Goal: Check status: Check status

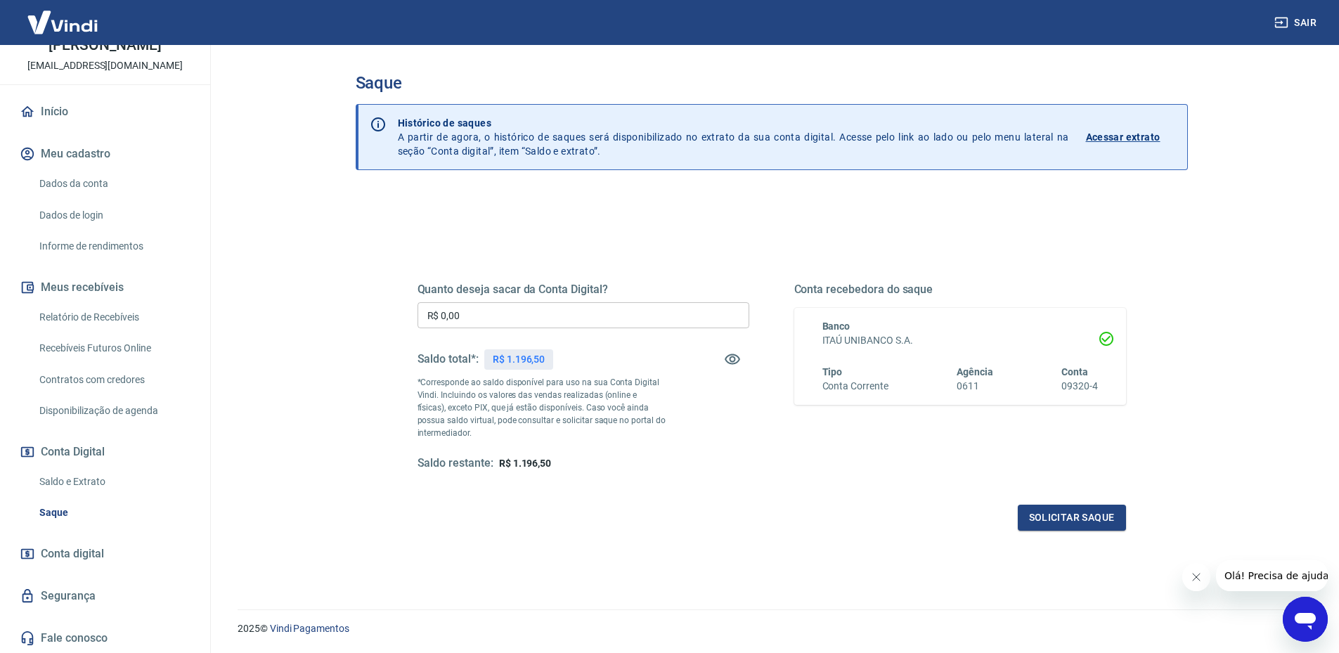
scroll to position [81, 0]
click at [76, 473] on link "Saldo e Extrato" at bounding box center [114, 481] width 160 height 29
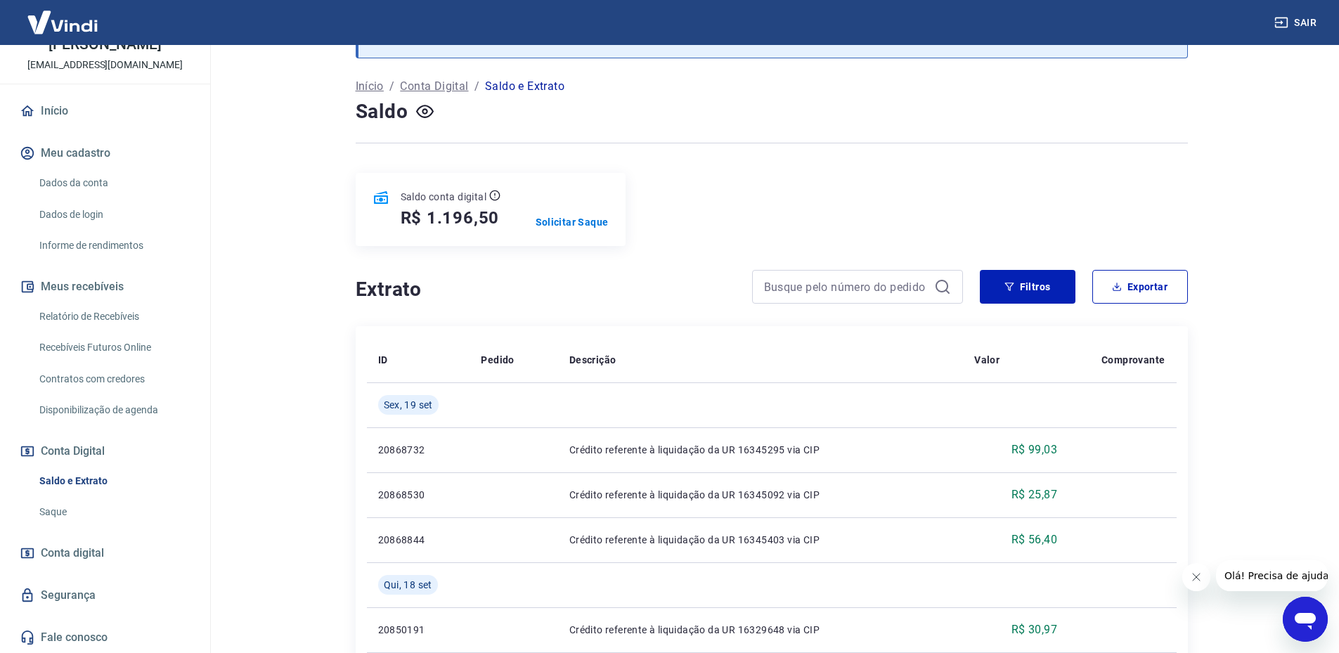
scroll to position [70, 0]
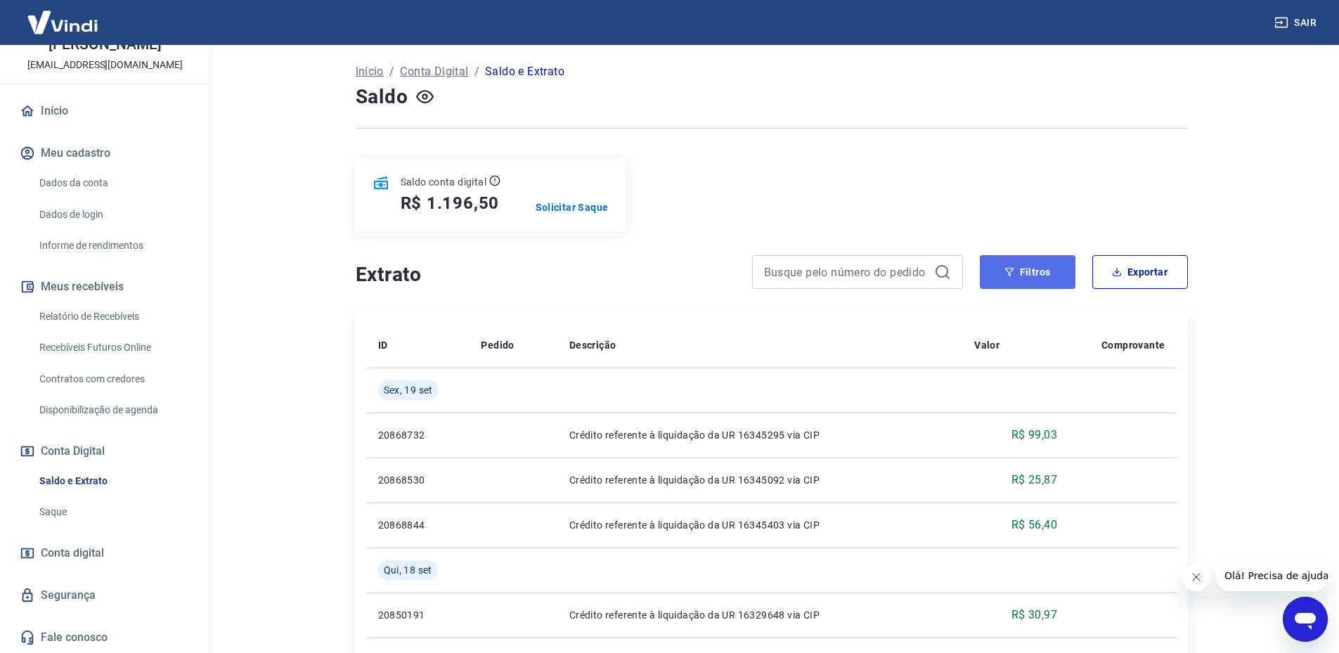
click at [1042, 264] on button "Filtros" at bounding box center [1028, 272] width 96 height 34
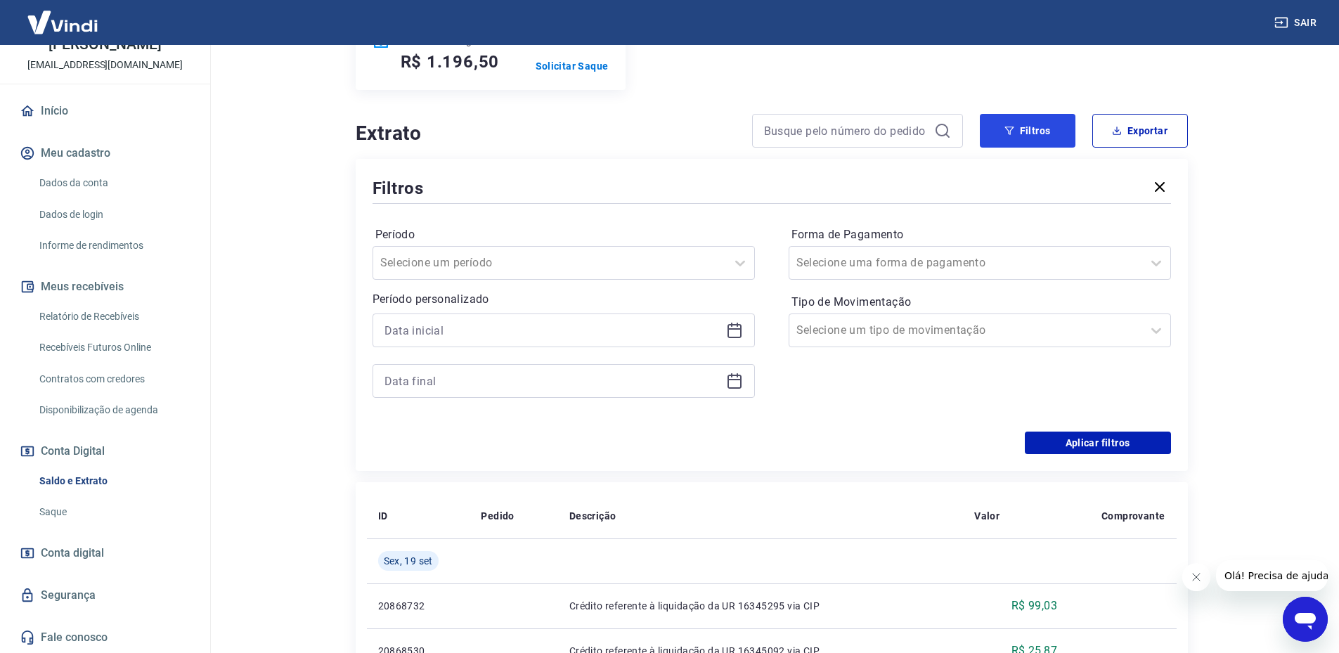
scroll to position [211, 0]
click at [724, 330] on div at bounding box center [564, 331] width 383 height 34
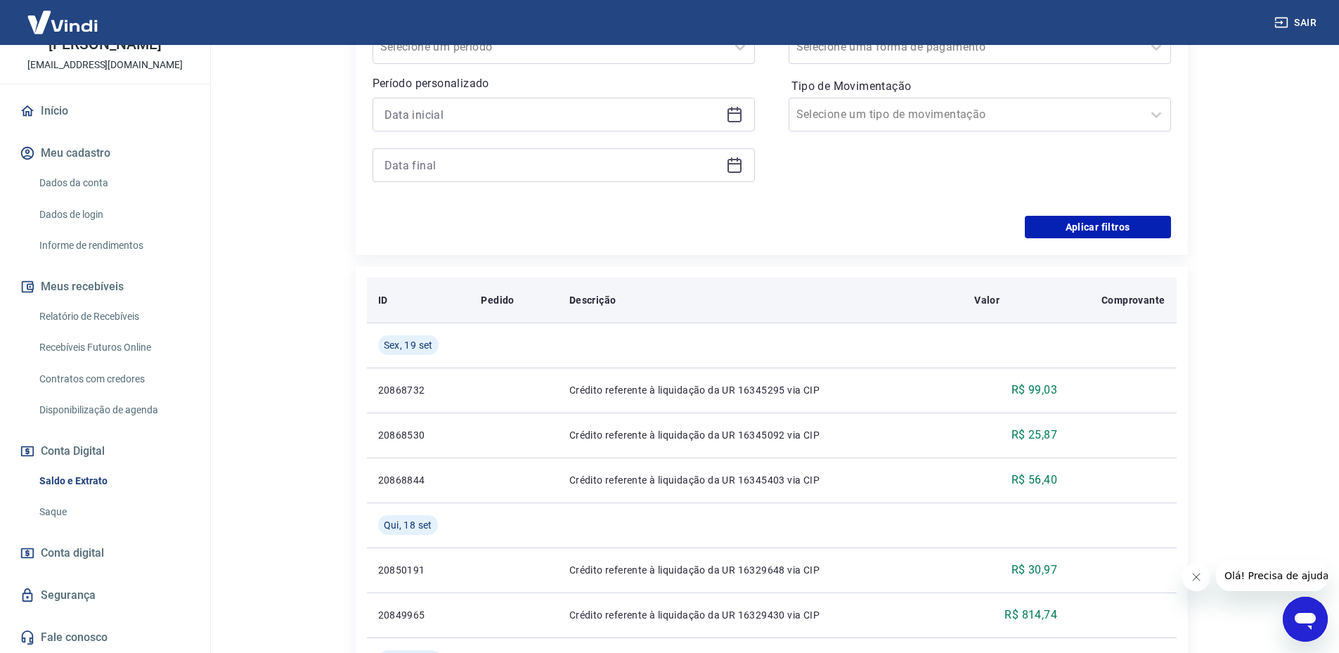
scroll to position [352, 0]
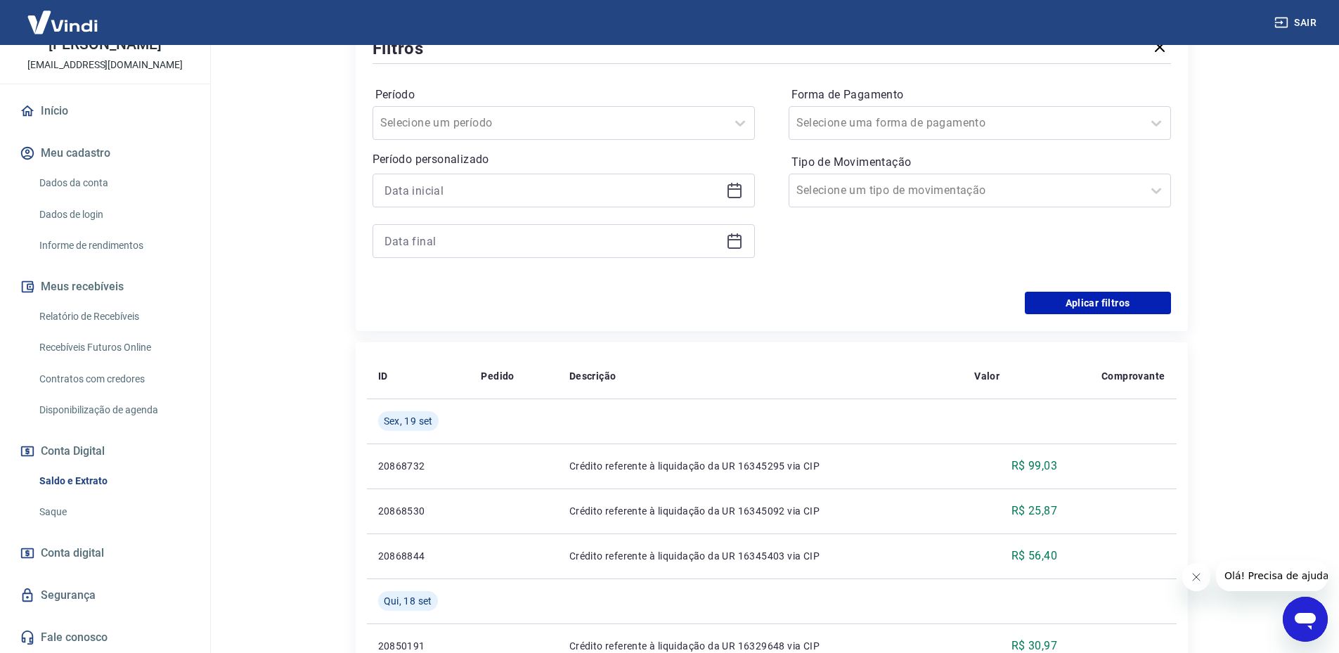
click at [735, 188] on icon at bounding box center [735, 188] width 14 height 1
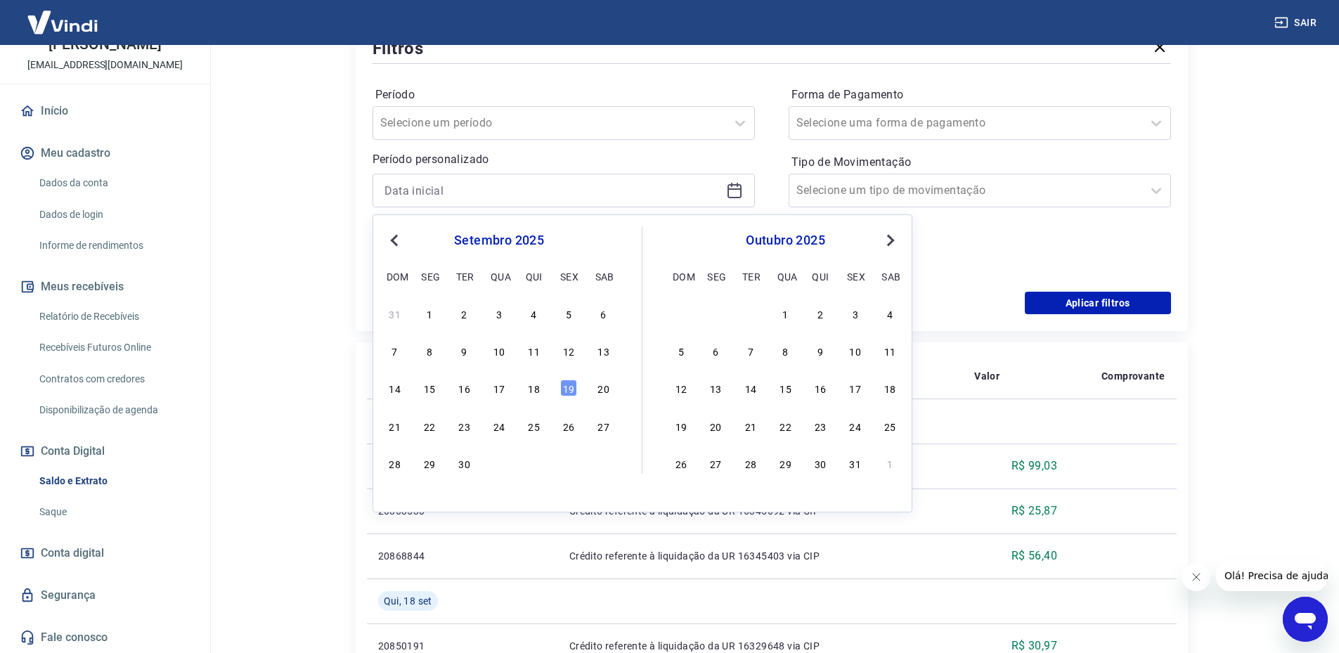
click at [391, 235] on button "Previous Month" at bounding box center [394, 240] width 17 height 17
click at [574, 312] on div "1" at bounding box center [568, 313] width 17 height 17
type input "[DATE]"
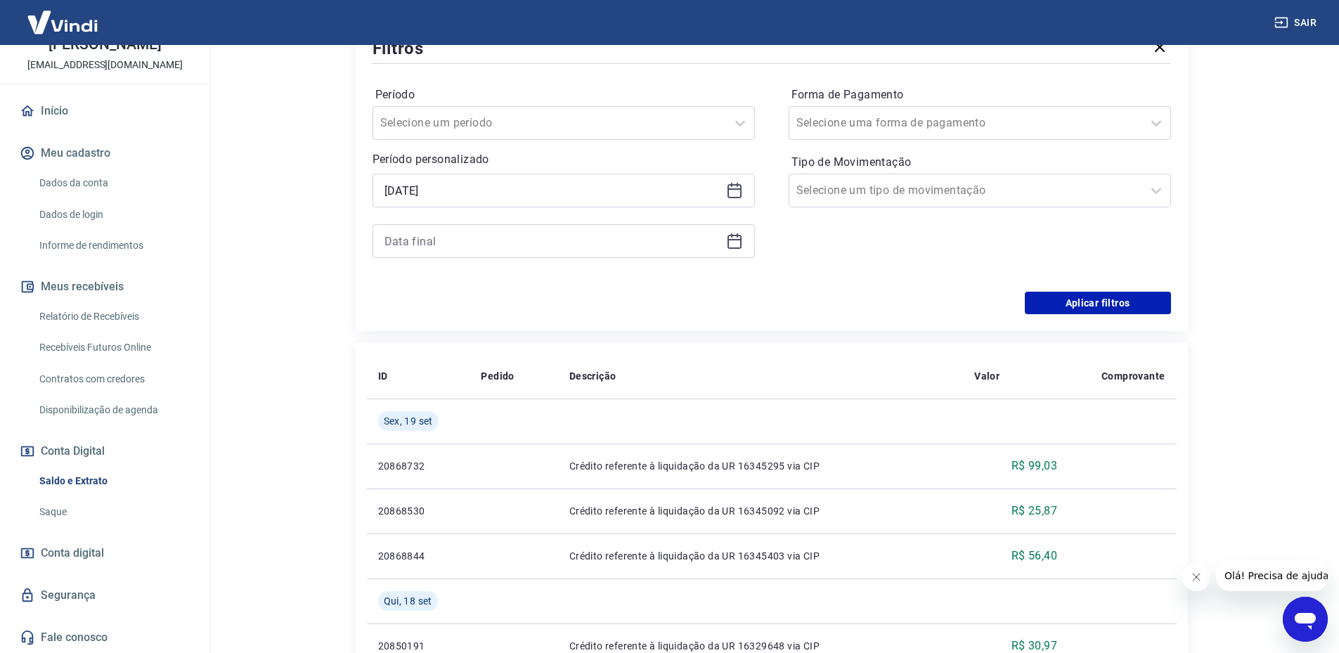
click at [736, 252] on div at bounding box center [564, 241] width 383 height 34
click at [736, 245] on icon at bounding box center [734, 241] width 17 height 17
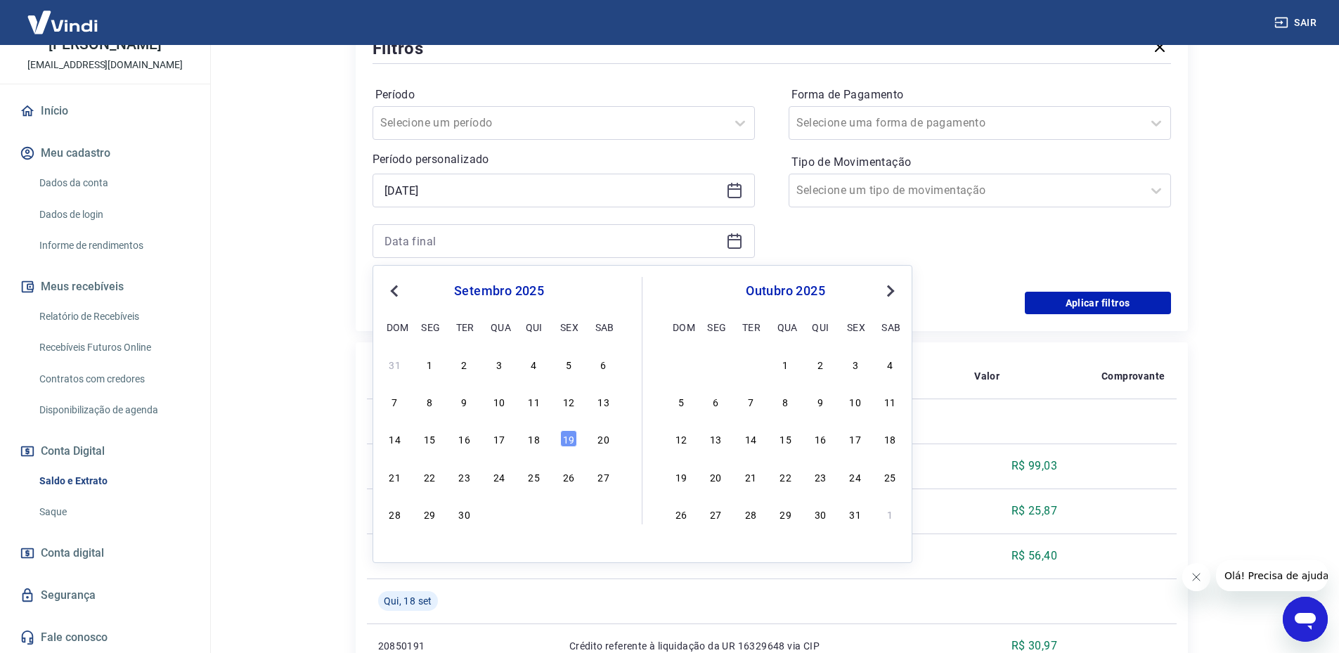
click at [390, 287] on button "Previous Month" at bounding box center [394, 291] width 17 height 17
drag, startPoint x: 399, startPoint y: 555, endPoint x: 482, endPoint y: 518, distance: 90.3
click at [399, 554] on div "31" at bounding box center [395, 551] width 17 height 17
type input "[DATE]"
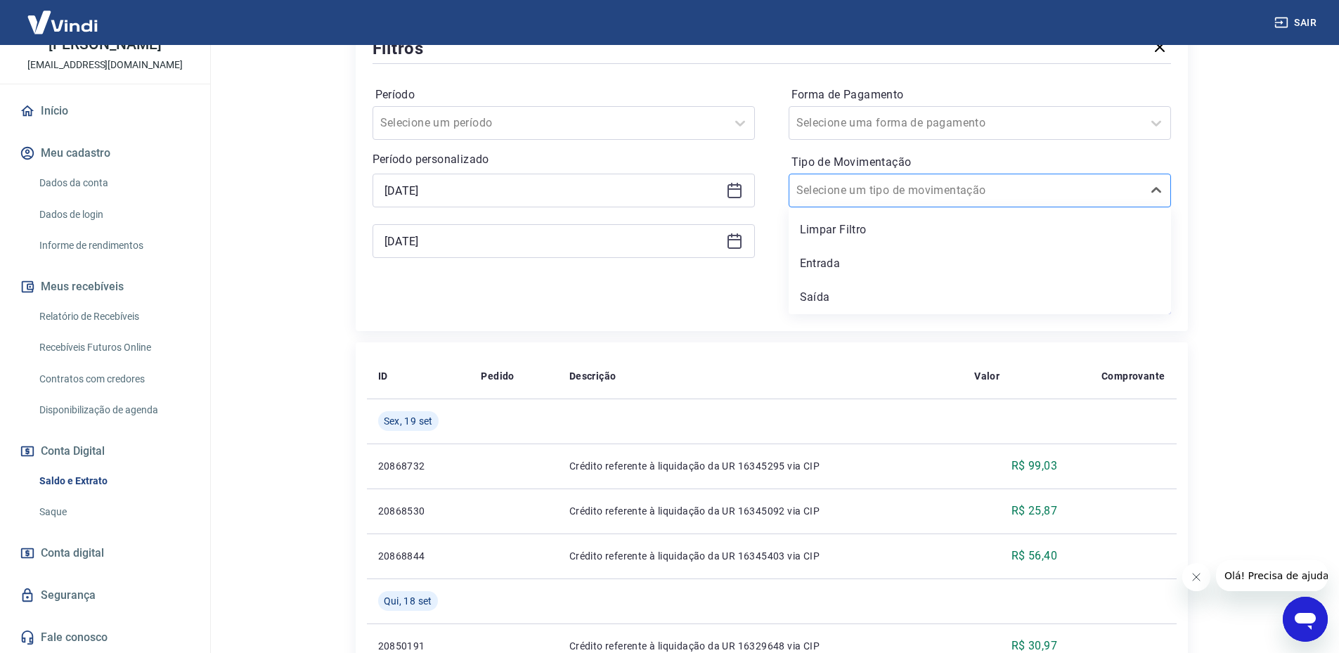
click at [1014, 184] on div at bounding box center [966, 191] width 339 height 20
click at [857, 289] on div "Saída" at bounding box center [980, 297] width 383 height 28
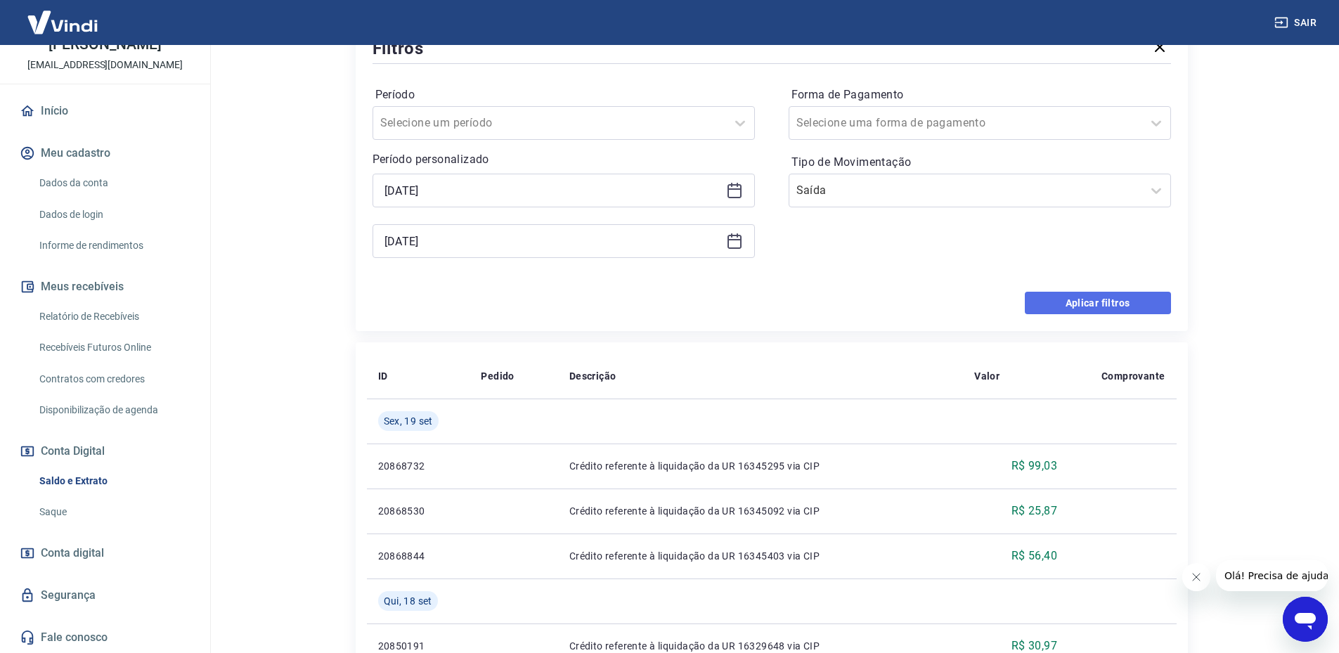
click at [1068, 304] on button "Aplicar filtros" at bounding box center [1098, 303] width 146 height 23
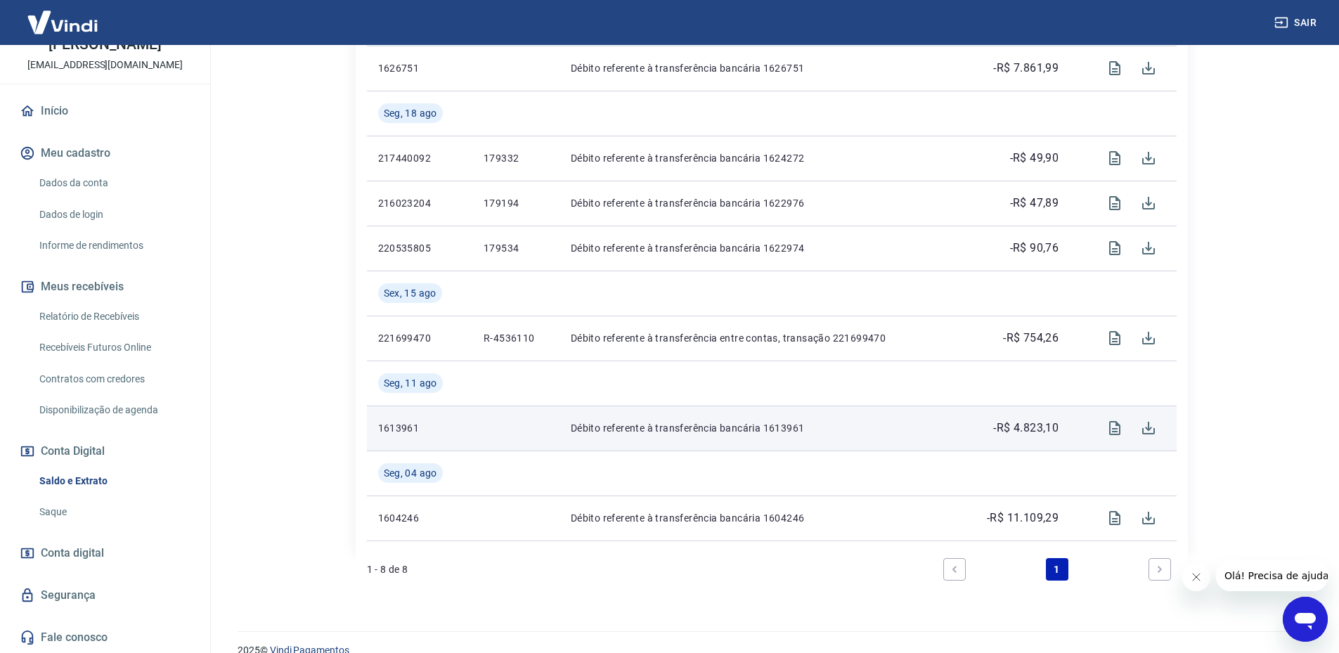
scroll to position [549, 0]
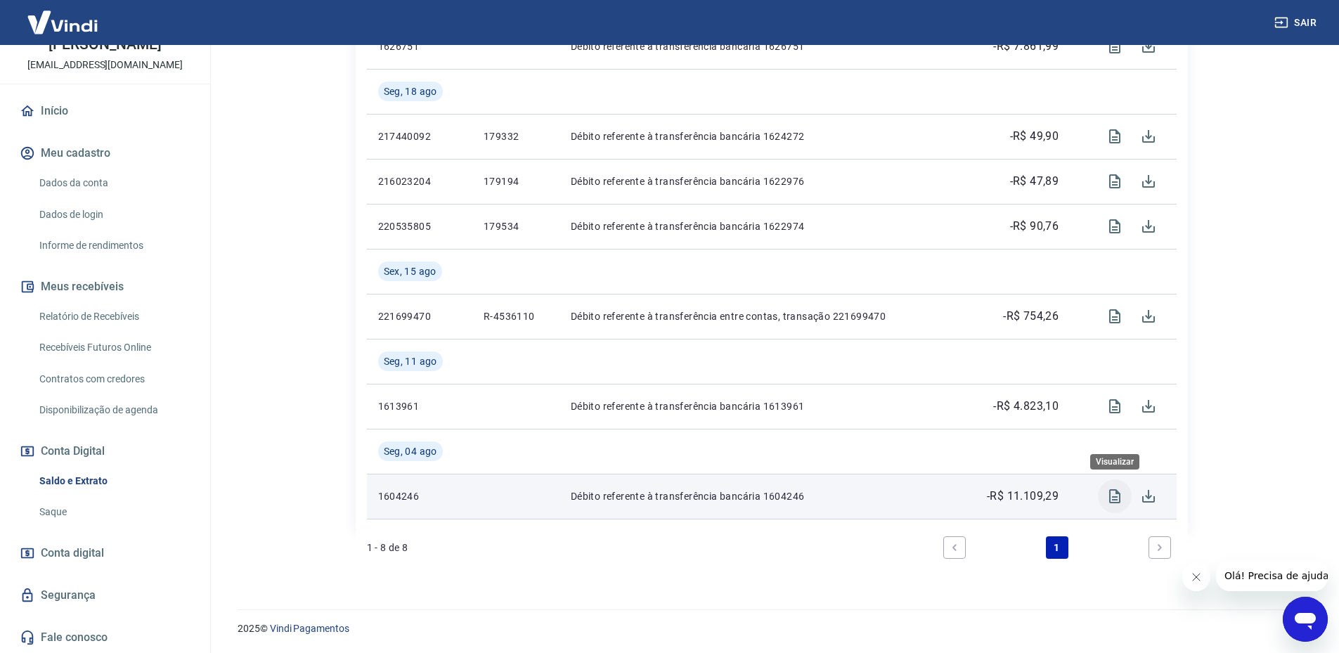
click at [1116, 496] on icon "Visualizar" at bounding box center [1115, 496] width 17 height 17
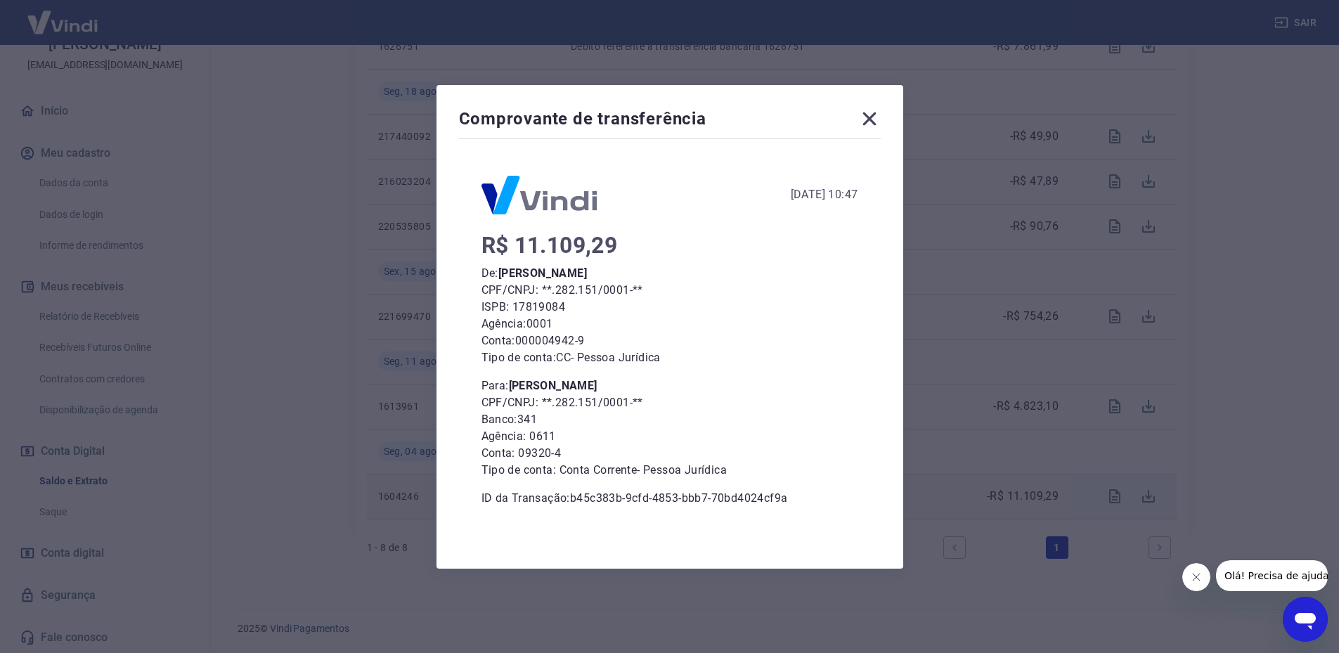
click at [876, 112] on icon at bounding box center [870, 119] width 23 height 23
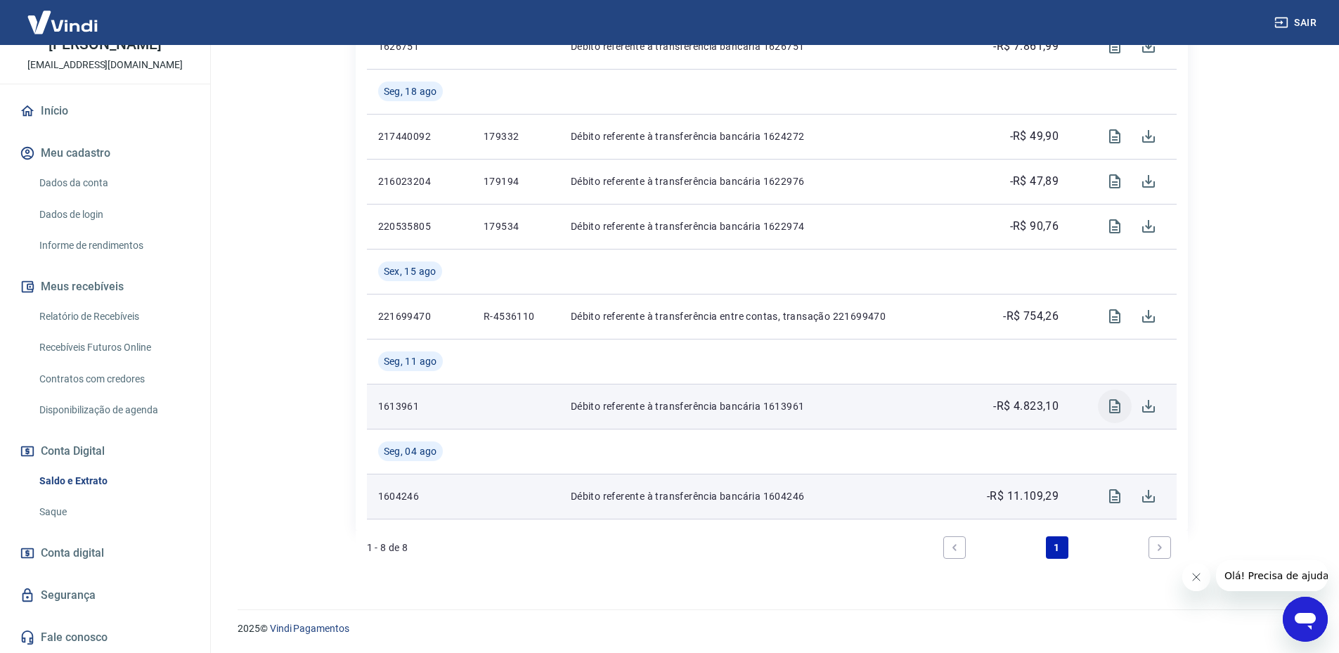
click at [1114, 398] on icon "Visualizar" at bounding box center [1115, 406] width 17 height 17
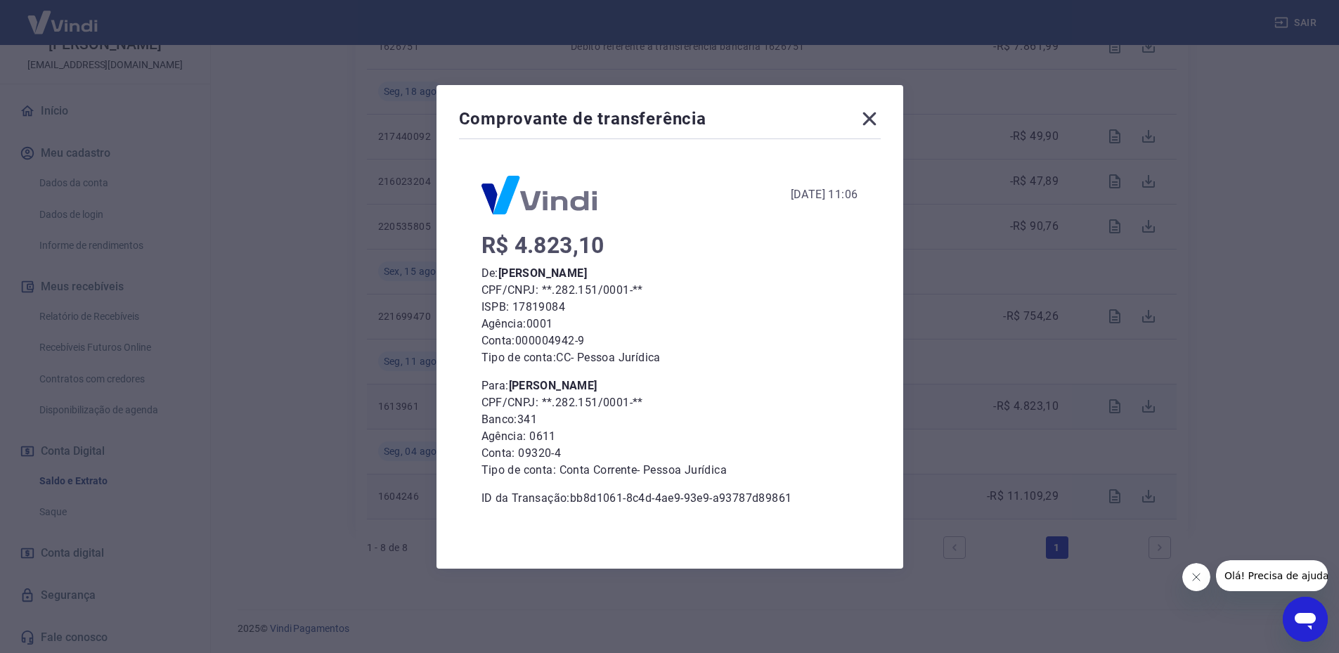
click at [874, 115] on icon at bounding box center [870, 119] width 23 height 23
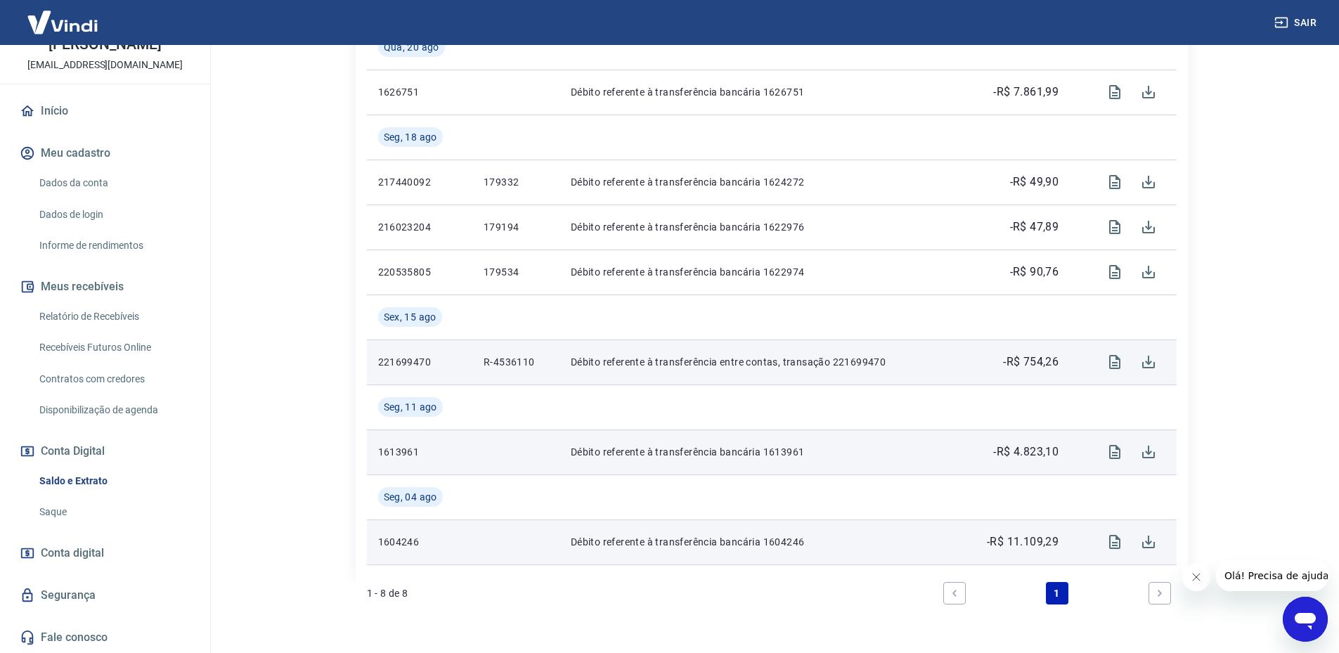
scroll to position [479, 0]
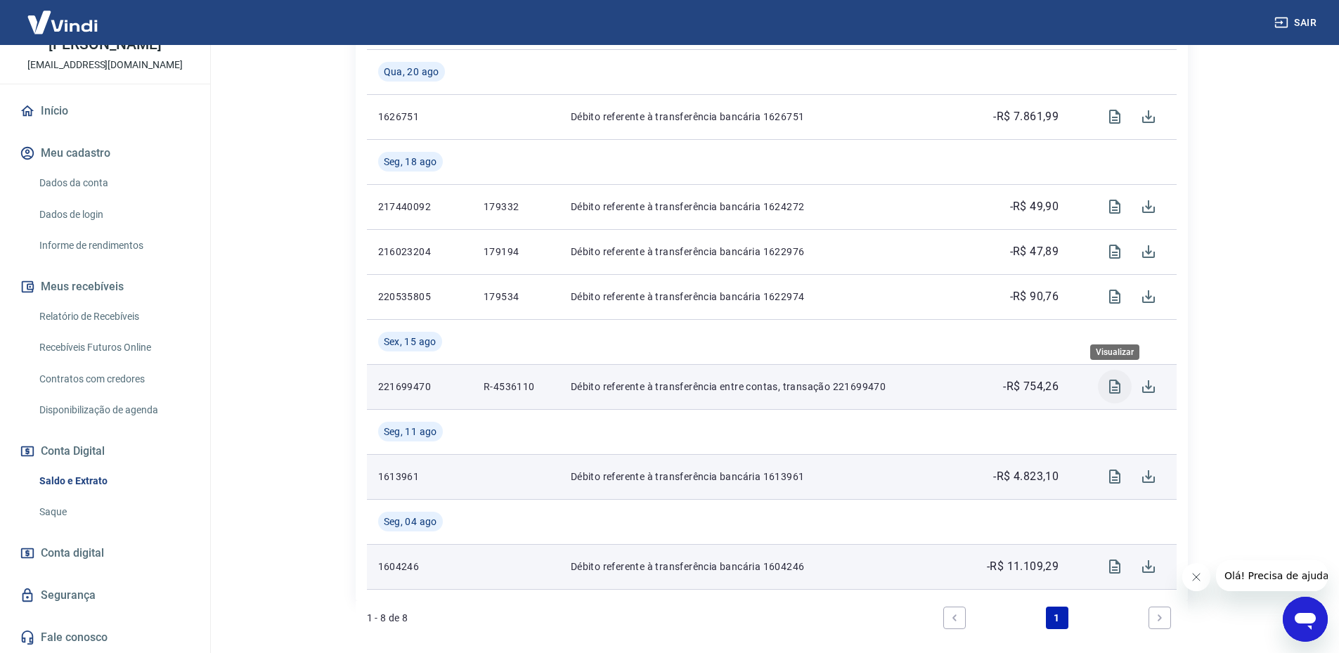
click at [1121, 388] on icon "Visualizar" at bounding box center [1115, 386] width 17 height 17
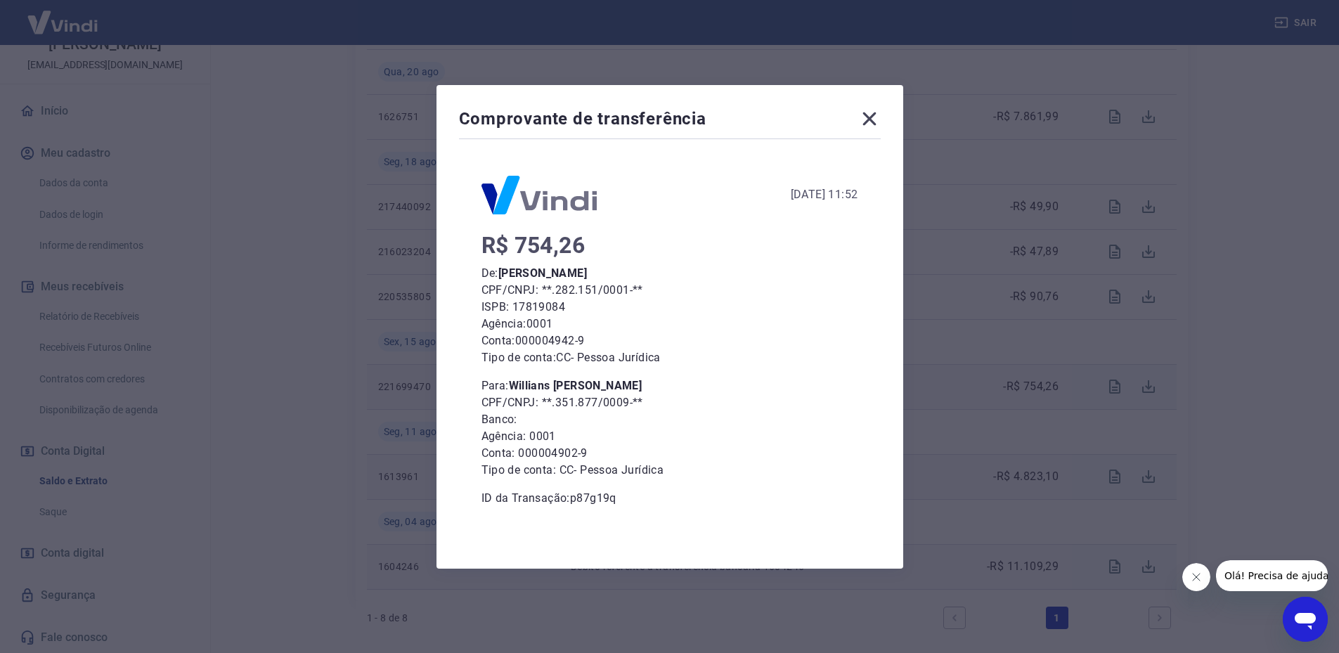
click at [875, 113] on icon at bounding box center [870, 119] width 23 height 23
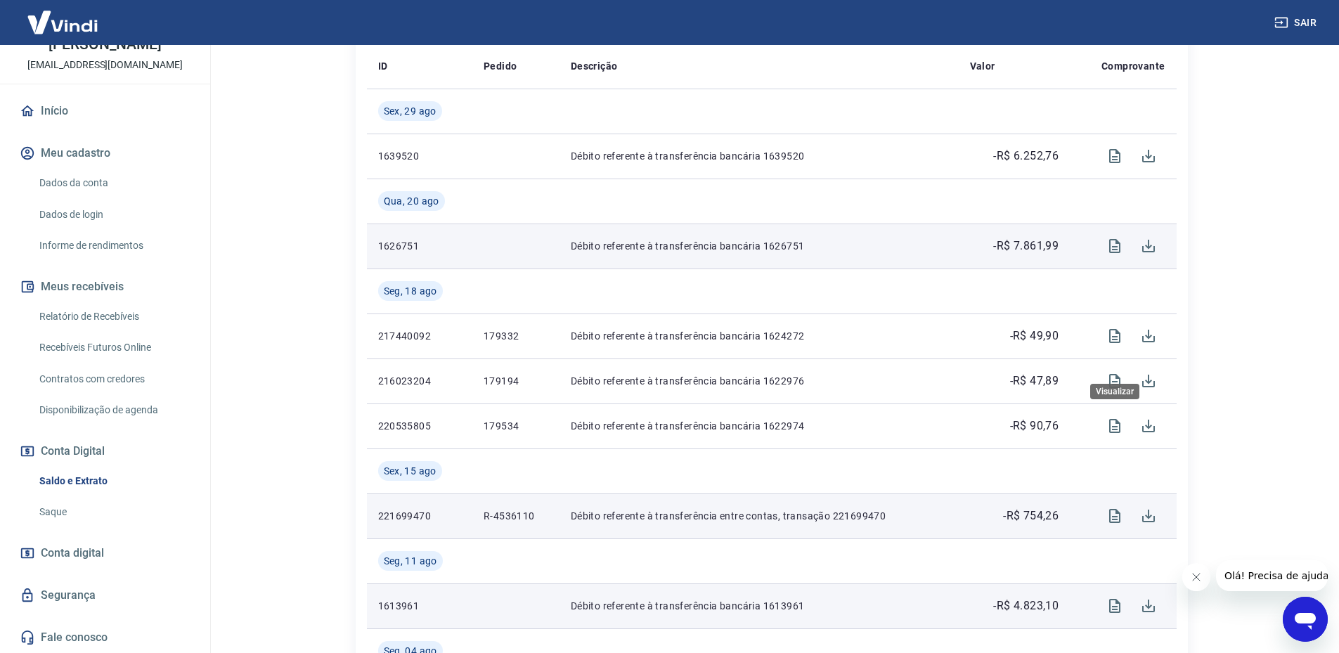
scroll to position [338, 0]
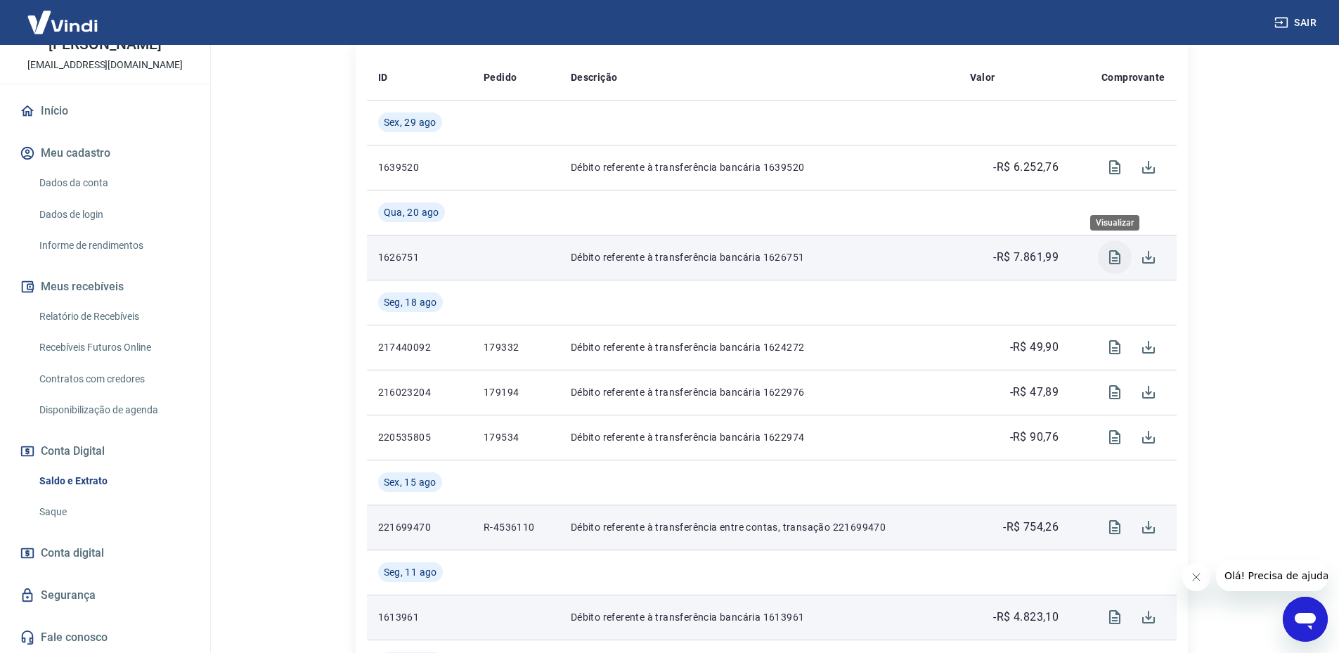
click at [1111, 256] on icon "Visualizar" at bounding box center [1115, 257] width 17 height 17
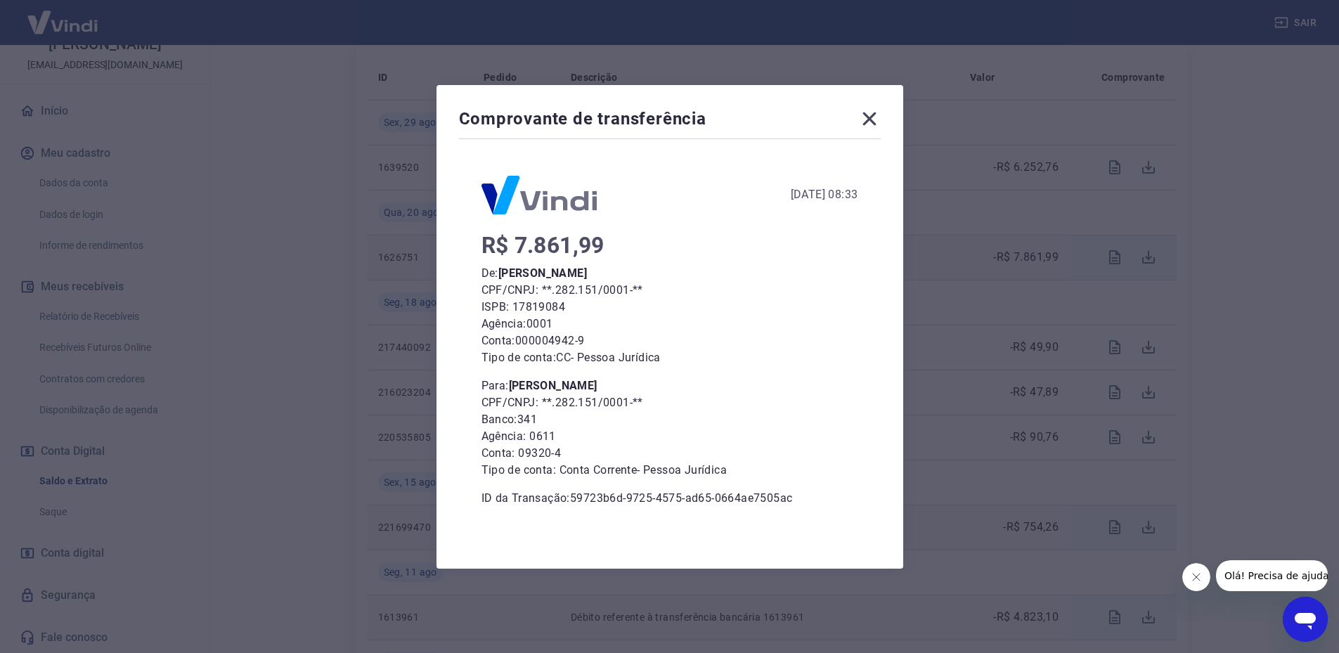
click at [870, 118] on icon at bounding box center [870, 119] width 23 height 23
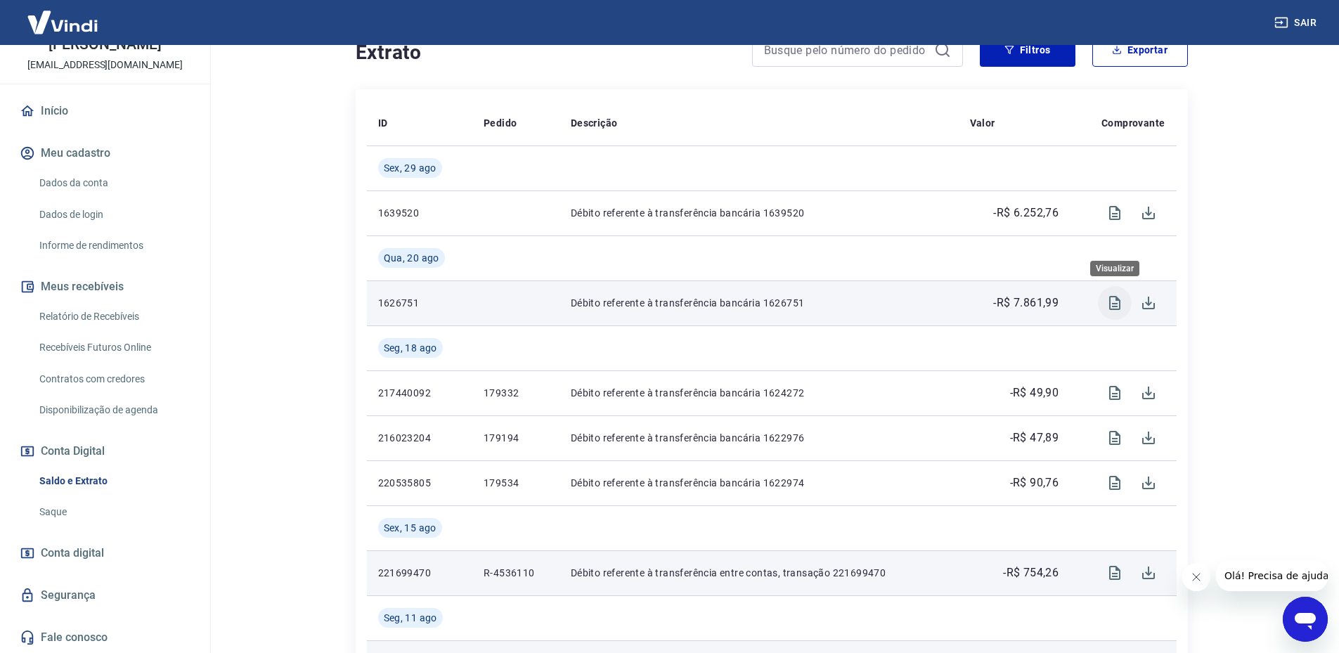
scroll to position [268, 0]
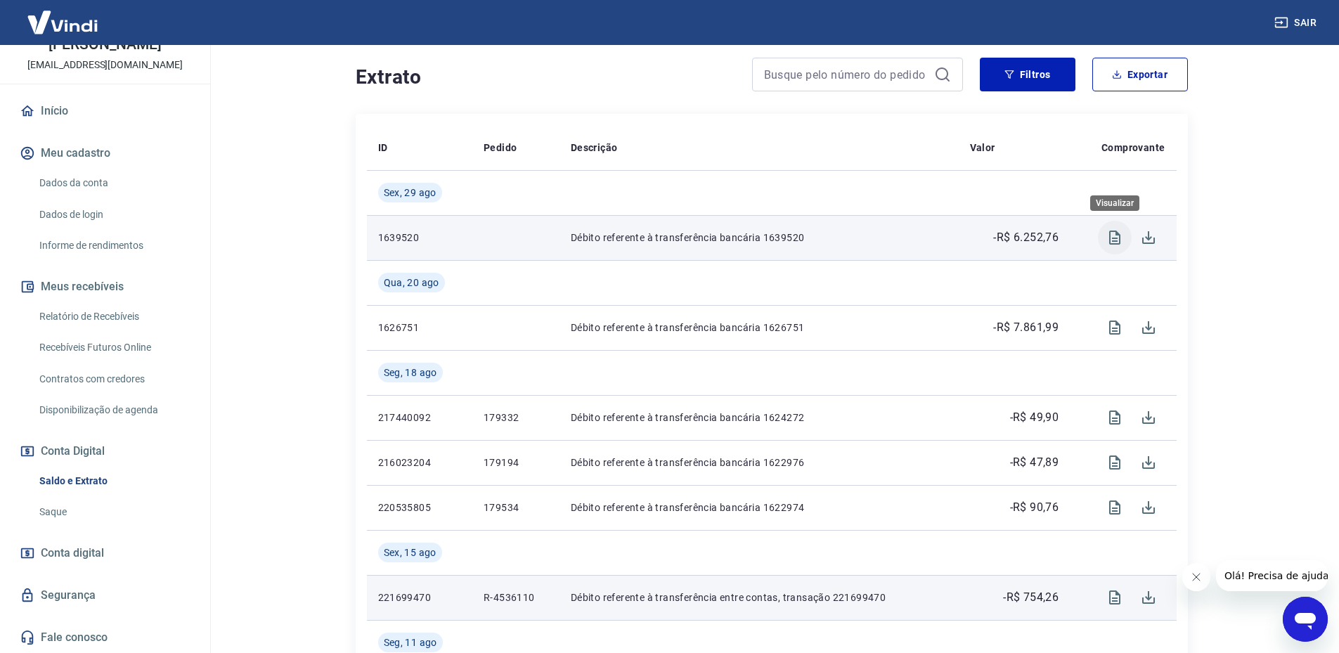
click at [1112, 235] on icon "Visualizar" at bounding box center [1115, 237] width 17 height 17
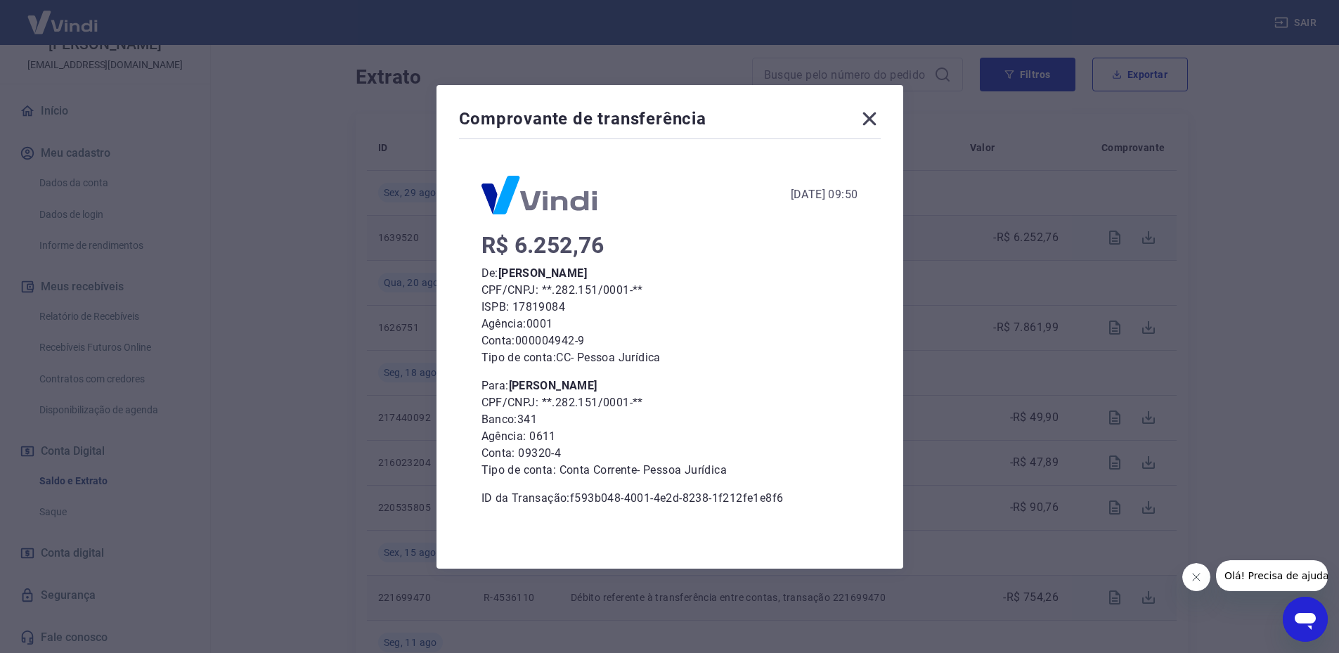
click at [873, 112] on icon at bounding box center [870, 119] width 23 height 23
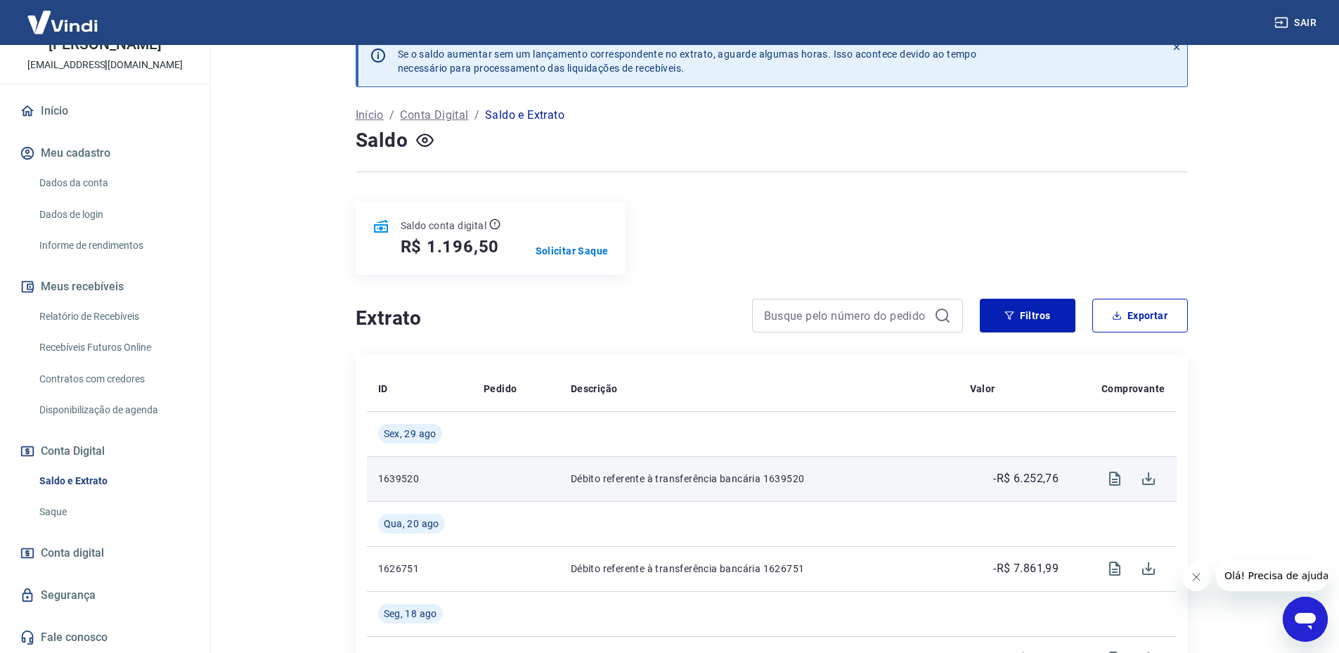
scroll to position [0, 0]
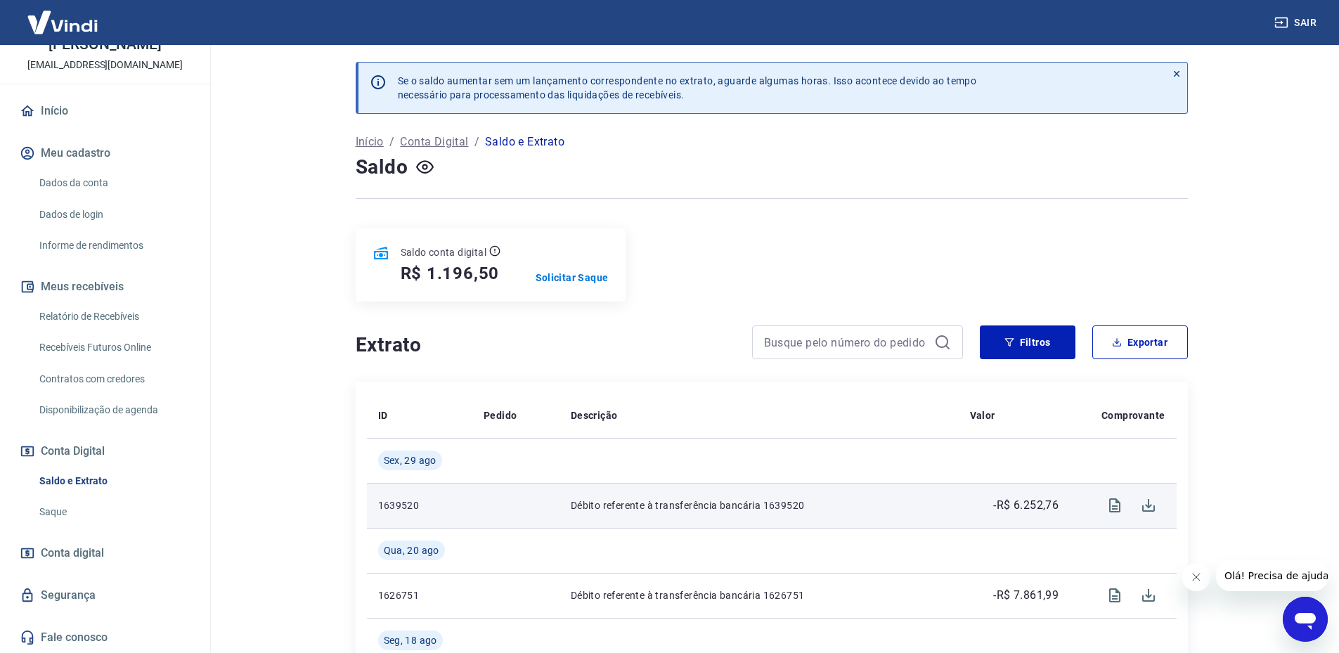
click at [1183, 69] on div at bounding box center [1177, 88] width 21 height 51
click at [1177, 73] on icon at bounding box center [1177, 74] width 6 height 6
